Goal: Task Accomplishment & Management: Use online tool/utility

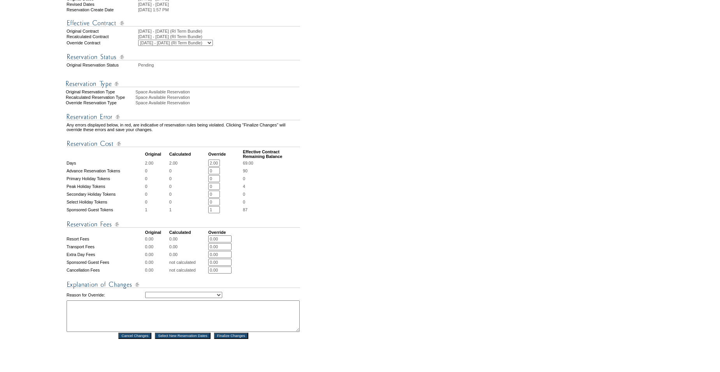
scroll to position [159, 0]
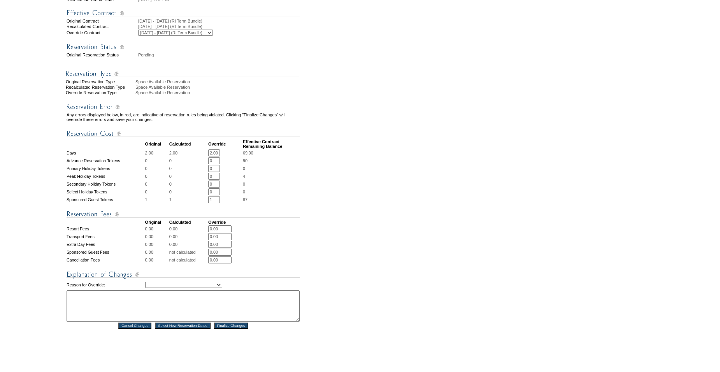
click at [220, 157] on input "2.00" at bounding box center [214, 153] width 12 height 7
type input "1"
click at [275, 203] on td "87" at bounding box center [271, 199] width 57 height 7
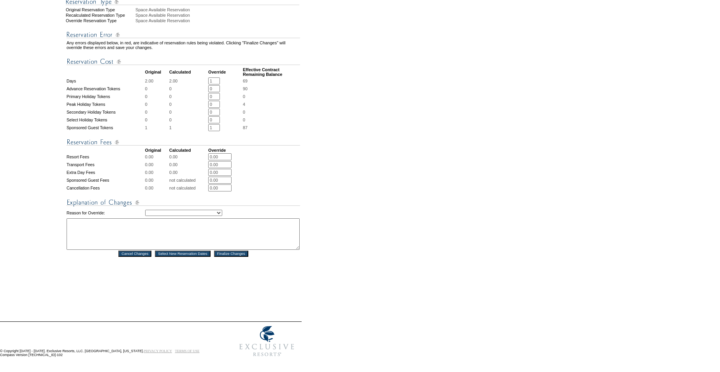
scroll to position [254, 0]
click at [155, 210] on select "Creating Continuous Stay Days Rebooked After Cancellation Editing Occupant Expe…" at bounding box center [183, 213] width 77 height 6
select select "1043"
click at [145, 210] on select "Creating Continuous Stay Days Rebooked After Cancellation Editing Occupant Expe…" at bounding box center [183, 213] width 77 height 6
click at [136, 236] on textarea at bounding box center [183, 234] width 233 height 32
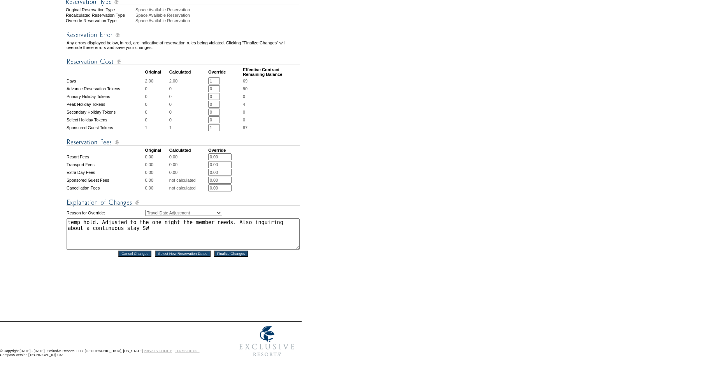
type textarea "temp hold. Adjusted to the one night the member needs. Also inquiring about a c…"
click at [234, 251] on input "Finalize Changes" at bounding box center [231, 254] width 34 height 6
